Goal: Navigation & Orientation: Find specific page/section

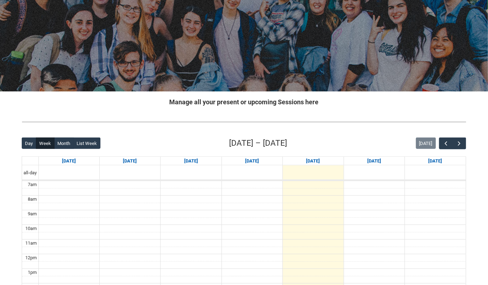
scroll to position [52, 0]
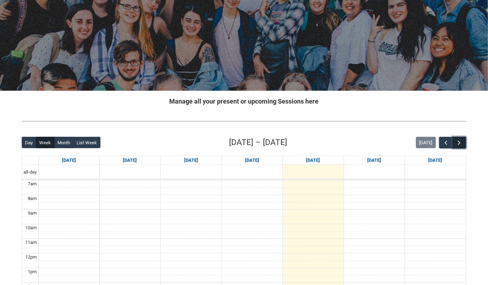
click at [463, 141] on button "button" at bounding box center [460, 143] width 14 height 12
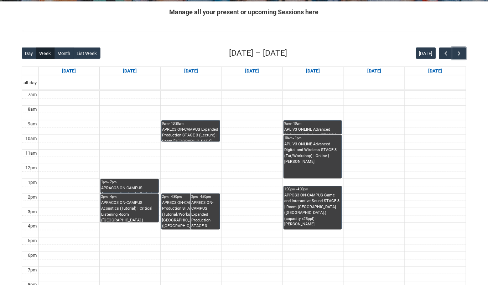
scroll to position [140, 0]
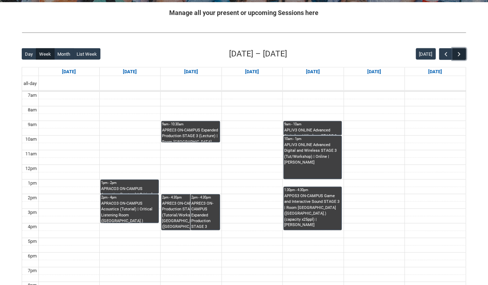
click at [466, 53] on button "button" at bounding box center [460, 54] width 14 height 12
click at [446, 52] on span "button" at bounding box center [446, 54] width 7 height 7
